Goal: Information Seeking & Learning: Learn about a topic

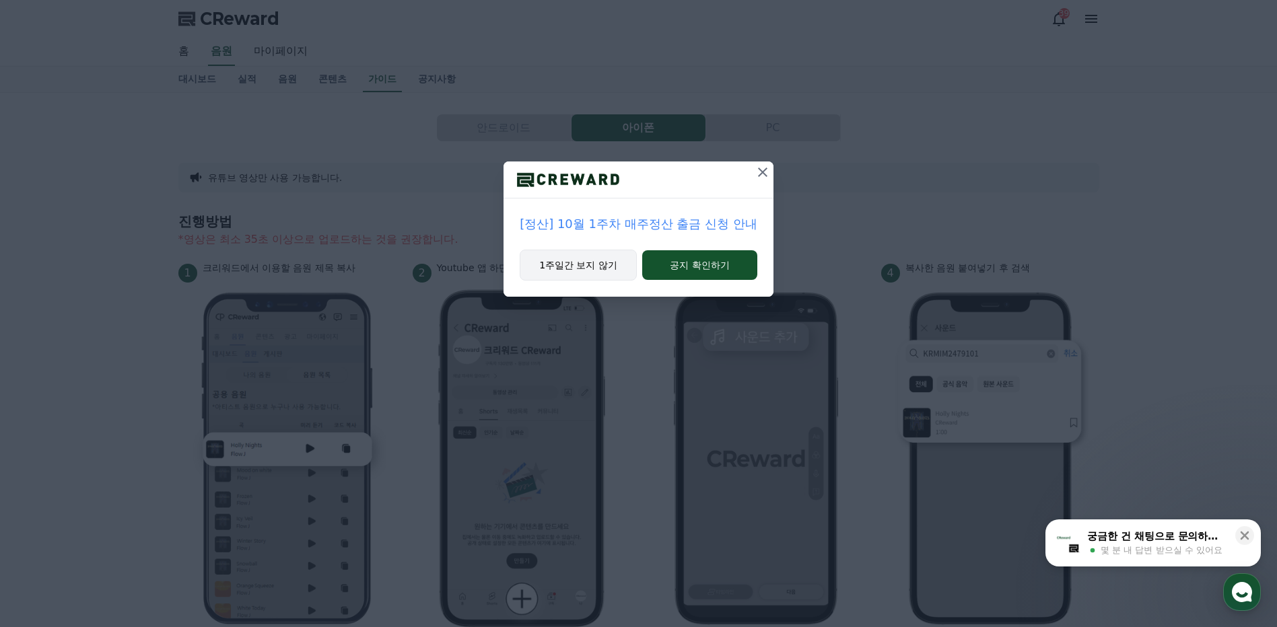
click at [598, 266] on button "1주일간 보지 않기" at bounding box center [578, 265] width 117 height 31
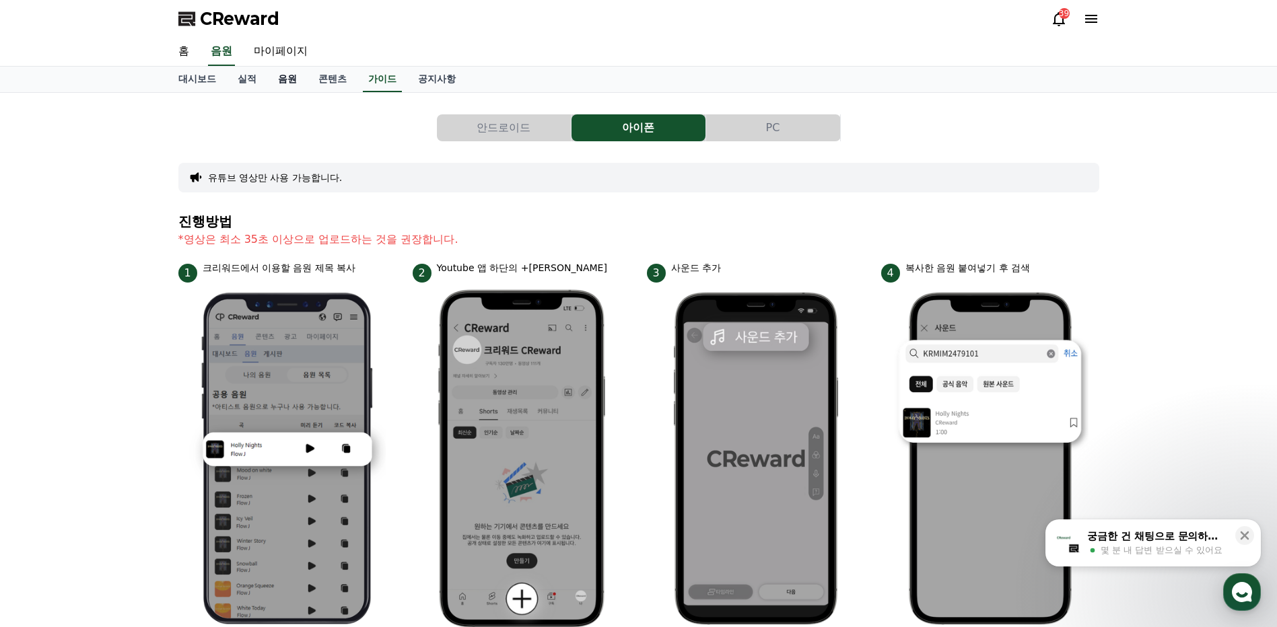
click at [289, 81] on link "음원" at bounding box center [287, 80] width 40 height 26
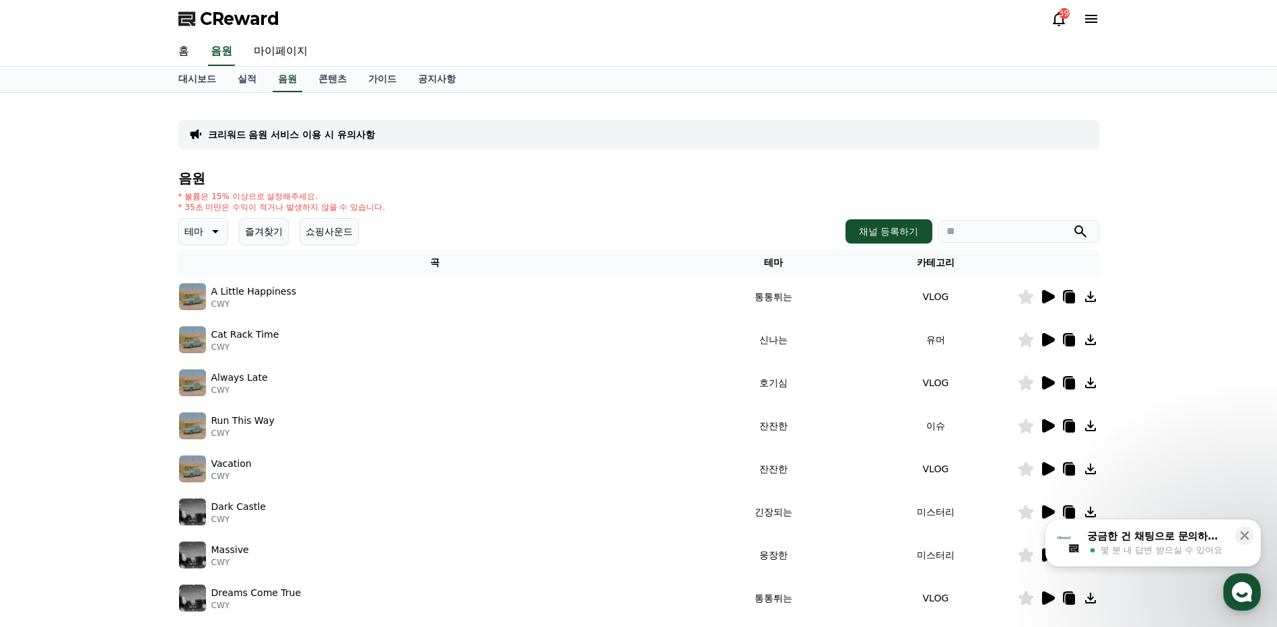
click at [1043, 299] on icon at bounding box center [1048, 296] width 13 height 13
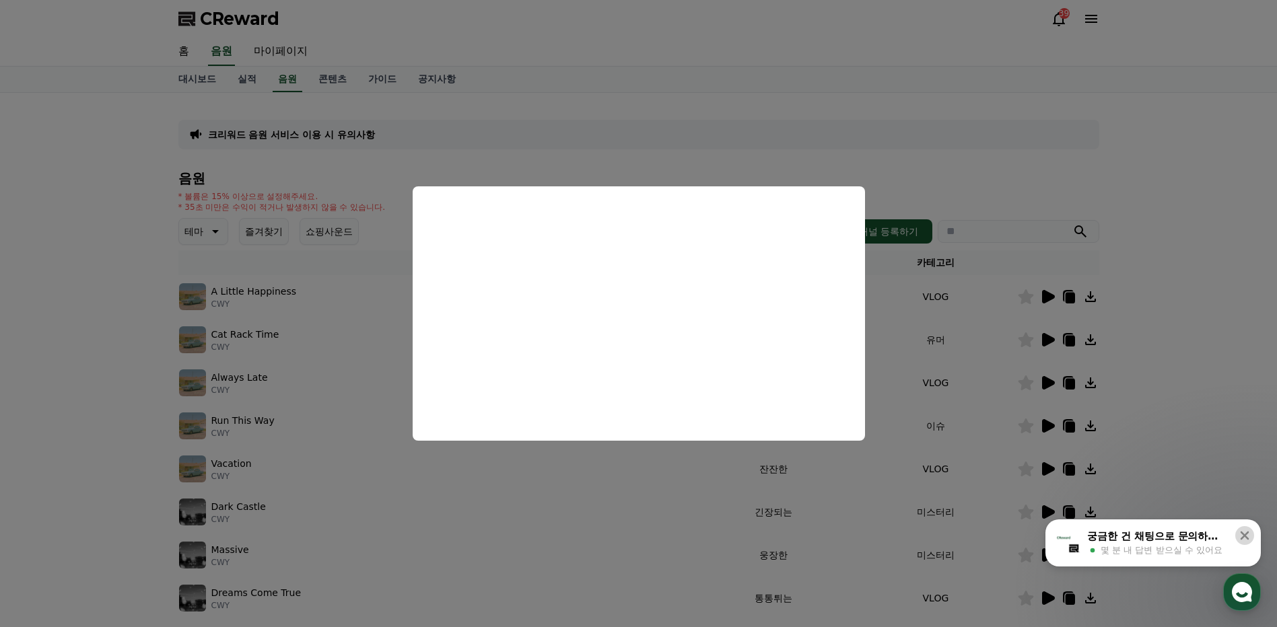
click at [1245, 531] on icon at bounding box center [1244, 535] width 13 height 13
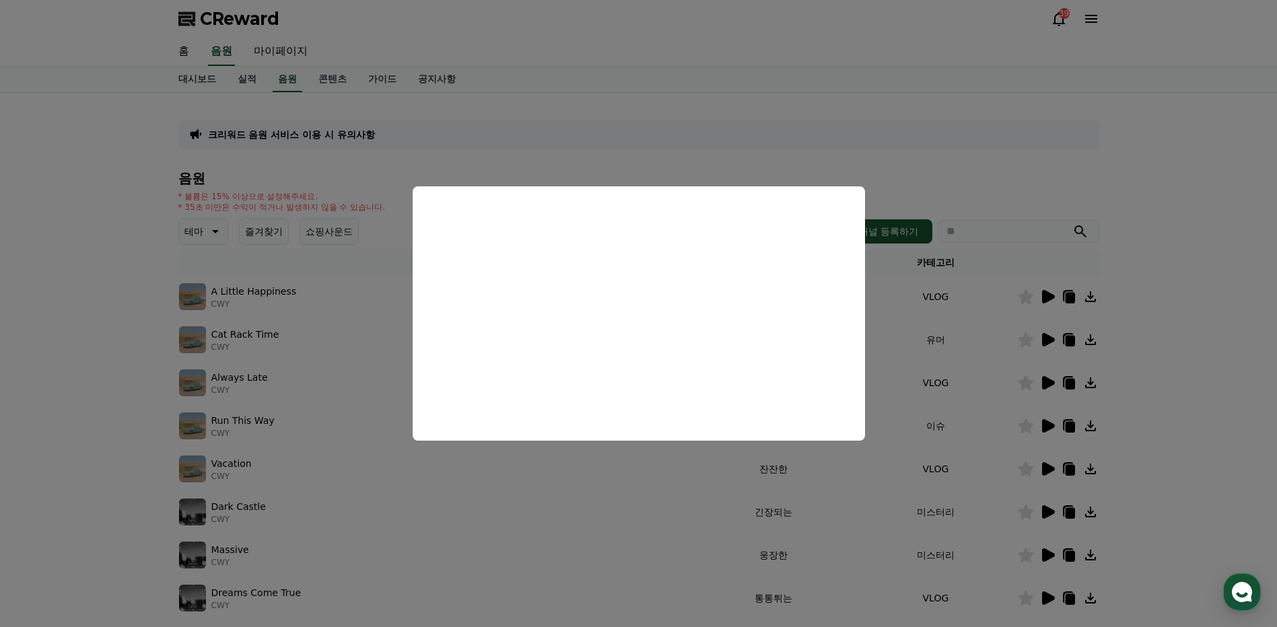
click at [1169, 240] on button "close modal" at bounding box center [638, 313] width 1277 height 627
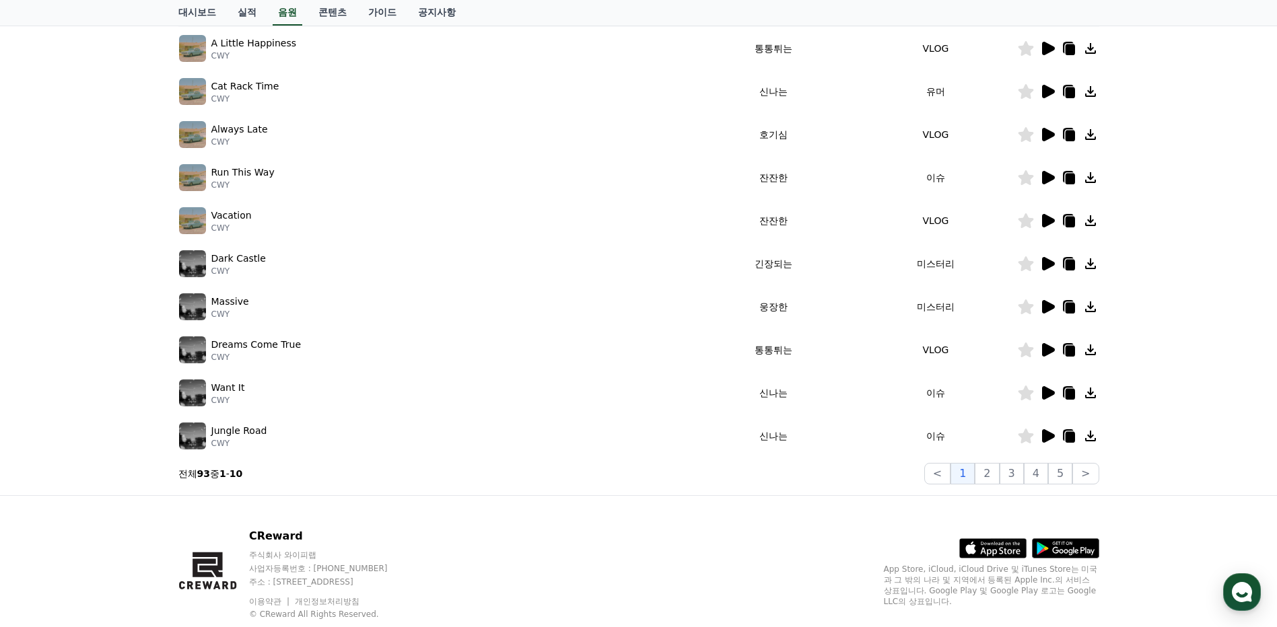
scroll to position [284, 0]
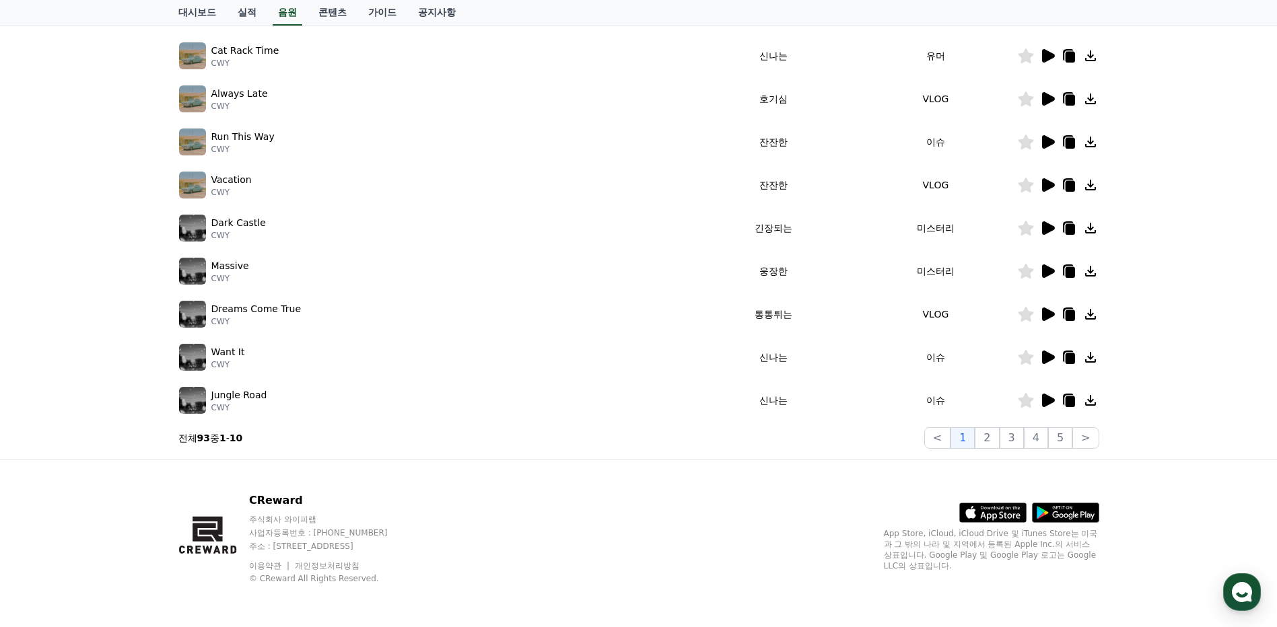
click at [1047, 314] on icon at bounding box center [1048, 314] width 13 height 13
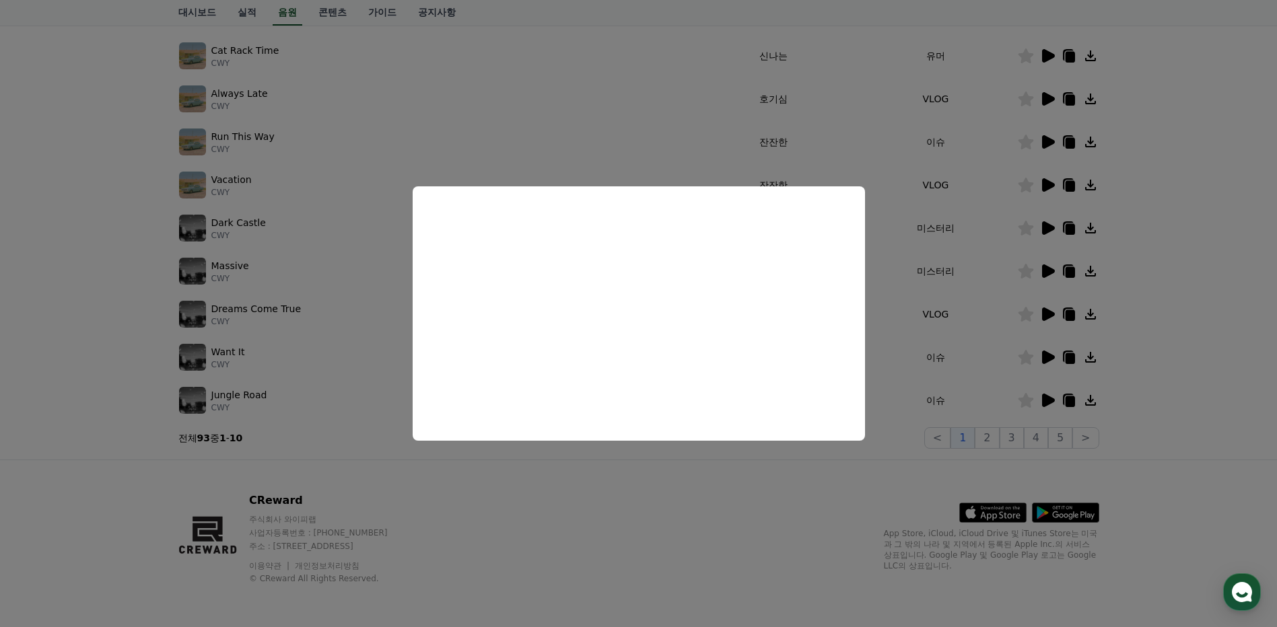
click at [1218, 325] on button "close modal" at bounding box center [638, 313] width 1277 height 627
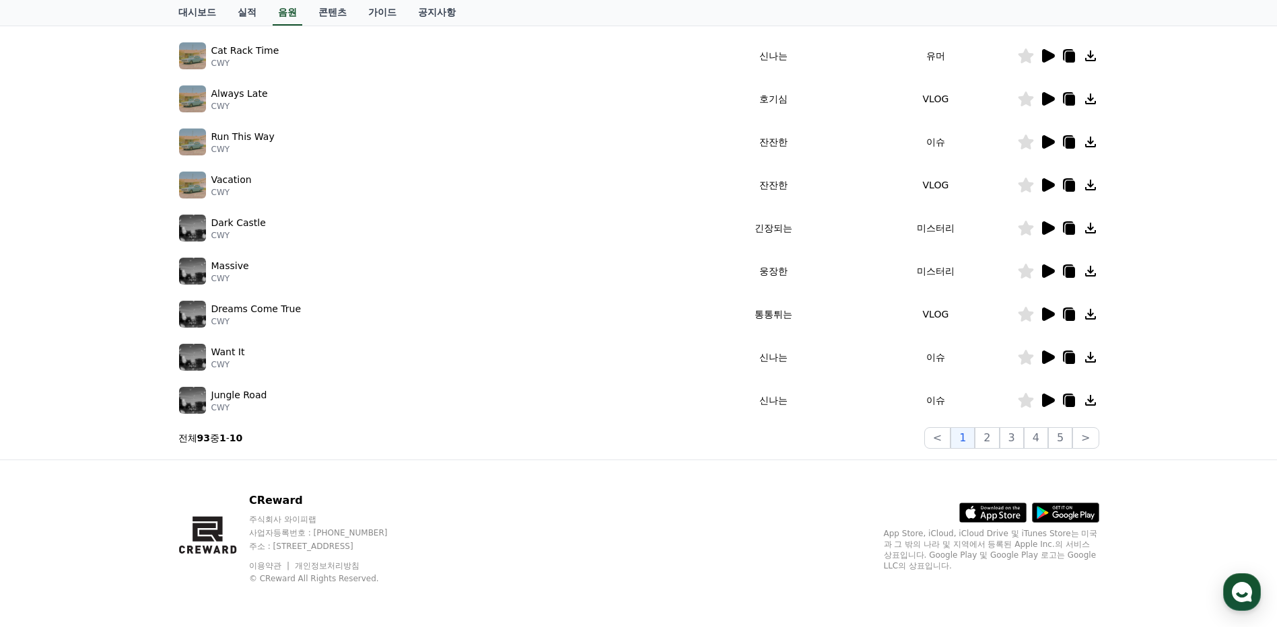
click at [1051, 403] on icon at bounding box center [1048, 400] width 13 height 13
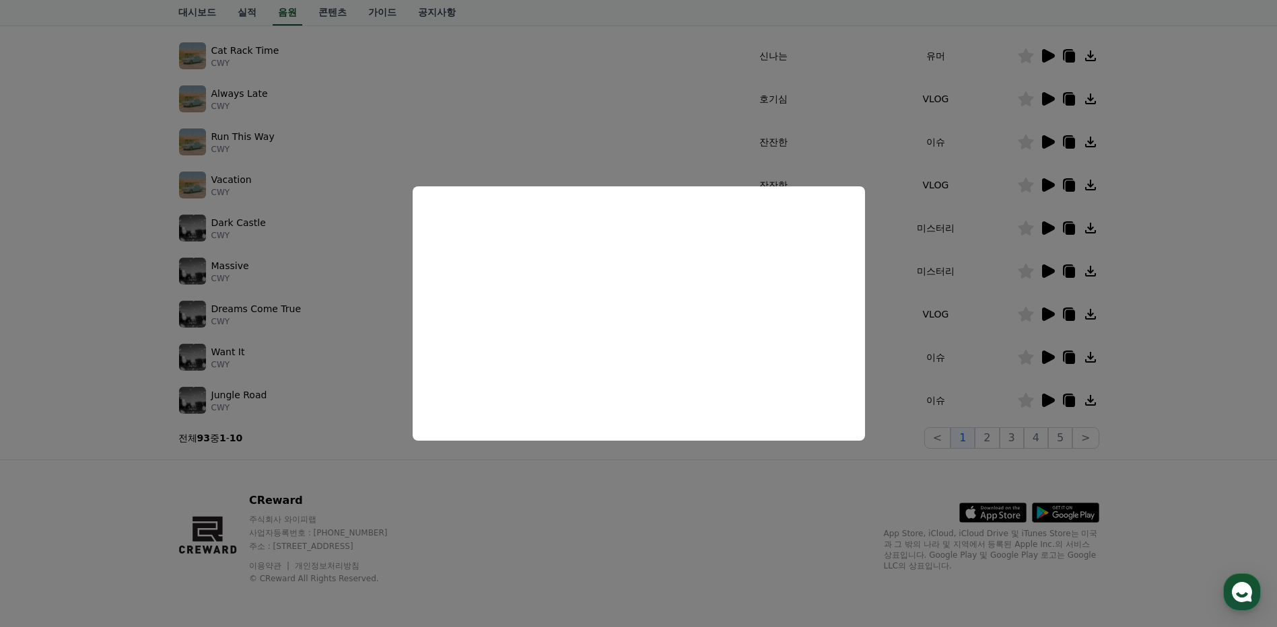
click at [1188, 318] on button "close modal" at bounding box center [638, 313] width 1277 height 627
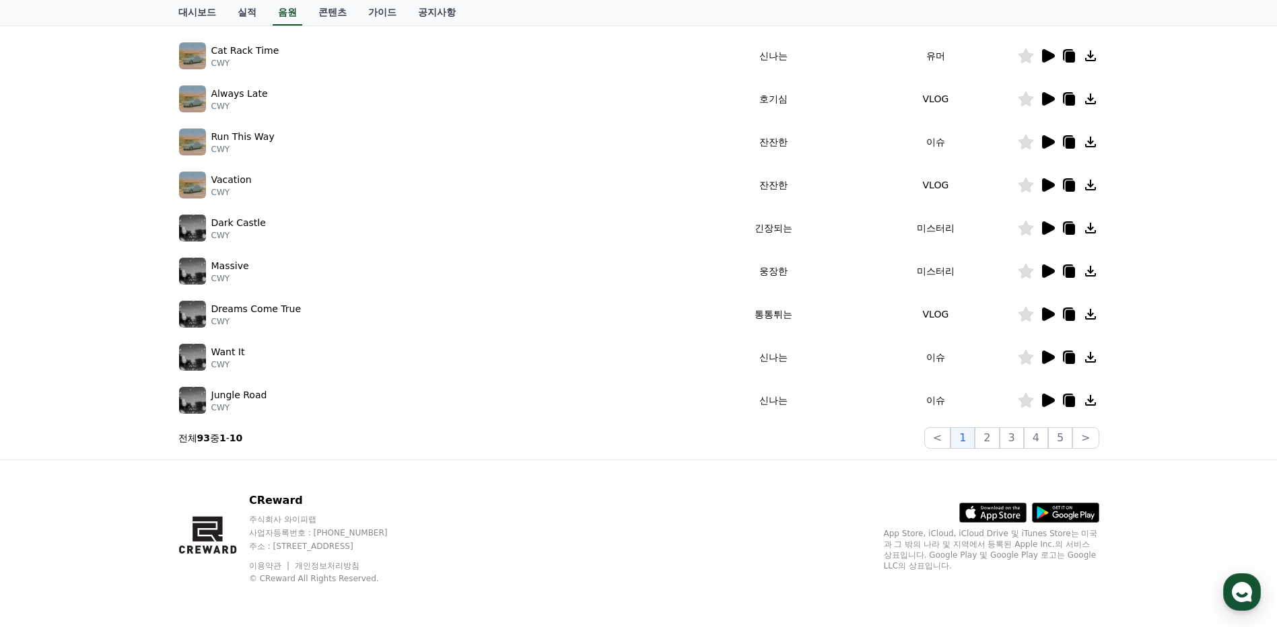
click at [1093, 403] on icon at bounding box center [1090, 400] width 16 height 16
click at [994, 440] on button "2" at bounding box center [987, 438] width 24 height 22
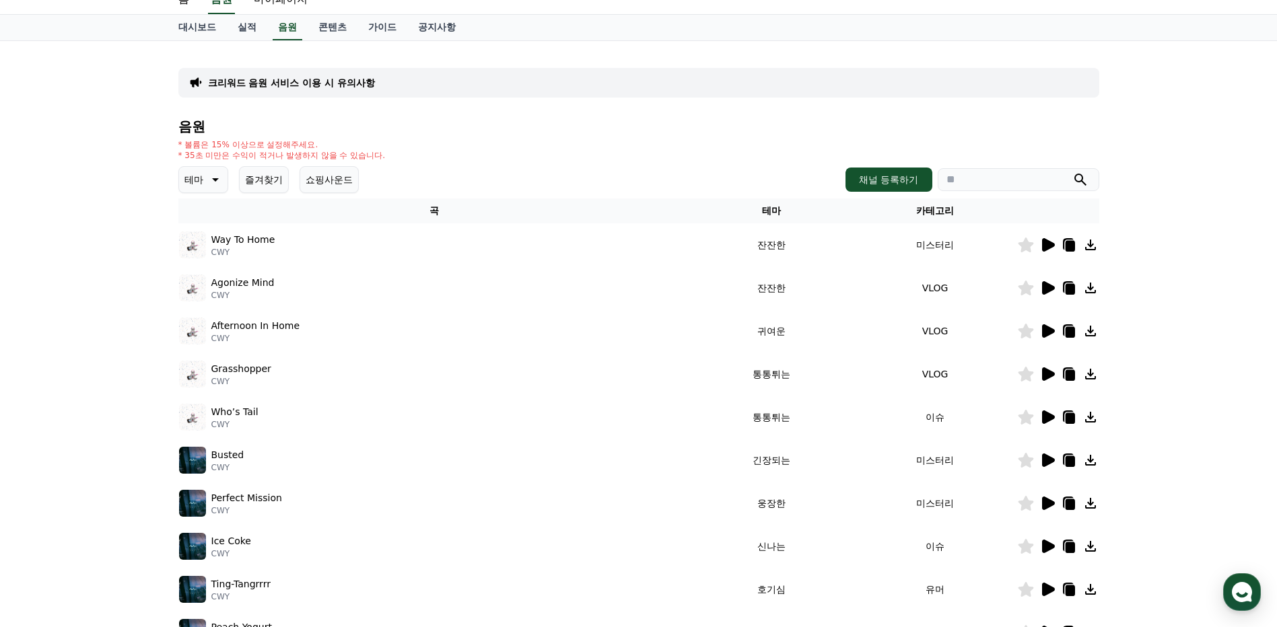
scroll to position [82, 0]
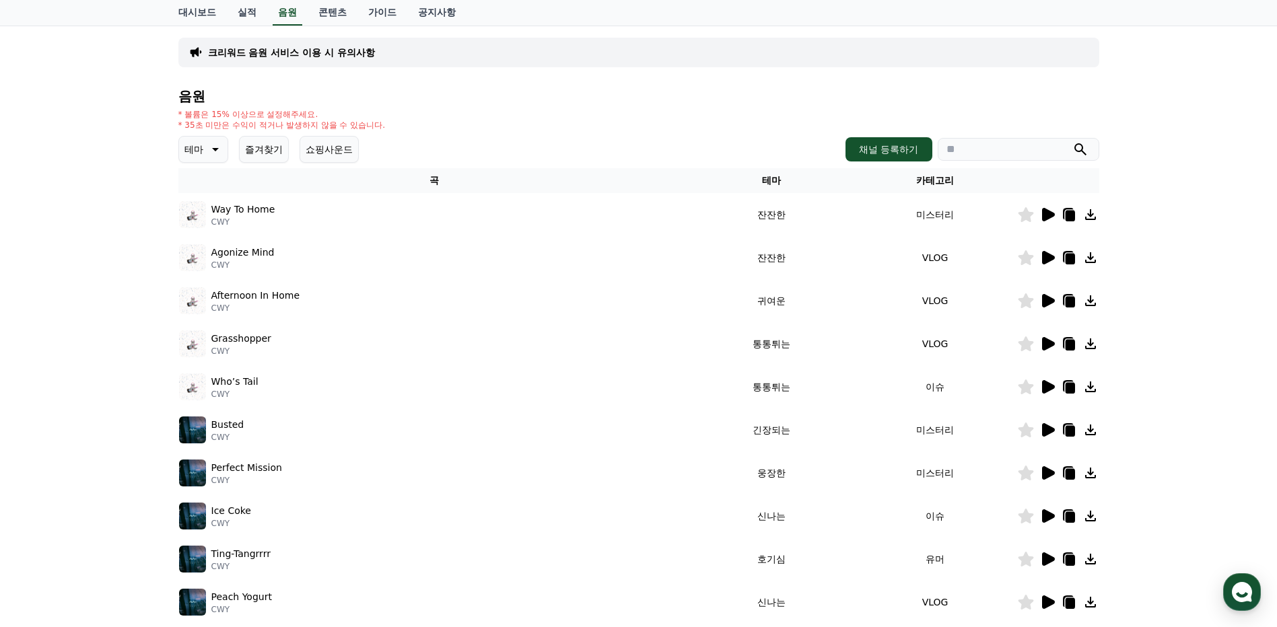
click at [1044, 298] on icon at bounding box center [1048, 300] width 13 height 13
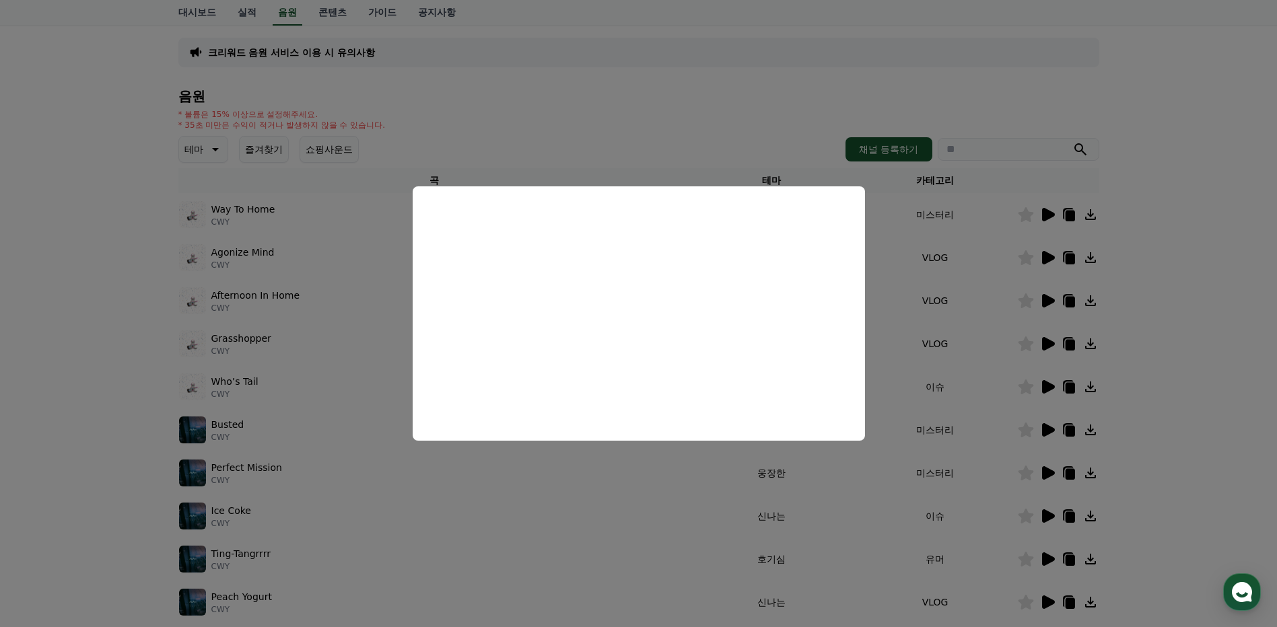
click at [1199, 331] on button "close modal" at bounding box center [638, 313] width 1277 height 627
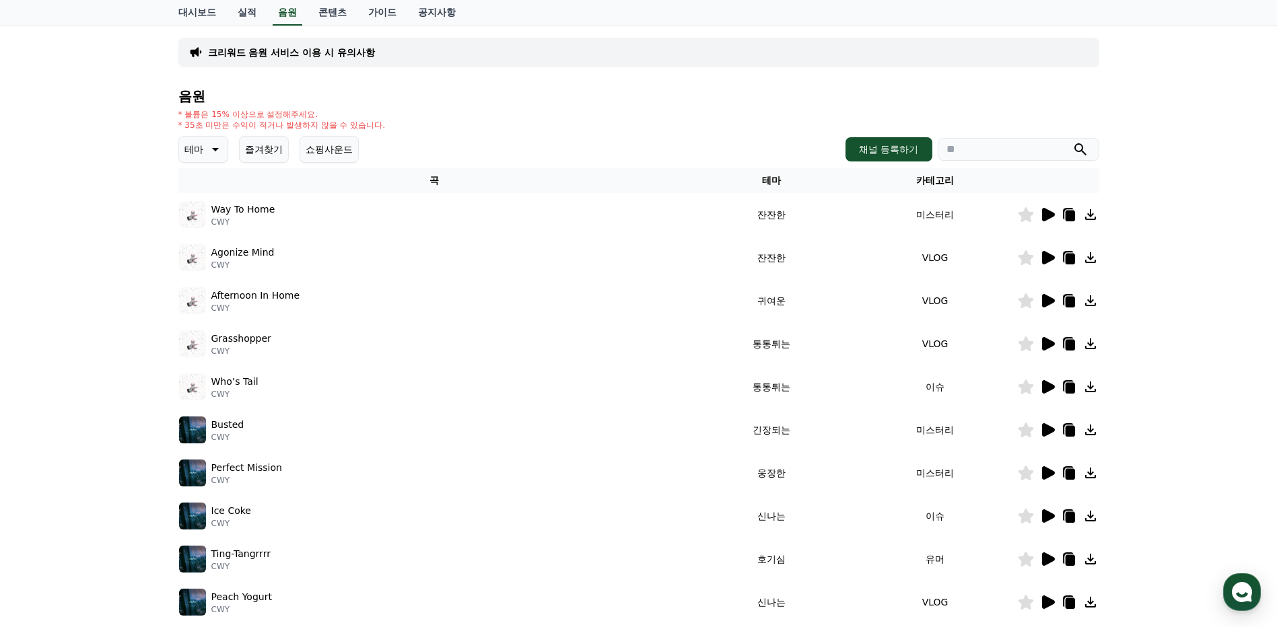
click at [1088, 302] on icon at bounding box center [1090, 301] width 16 height 16
